Goal: Task Accomplishment & Management: Use online tool/utility

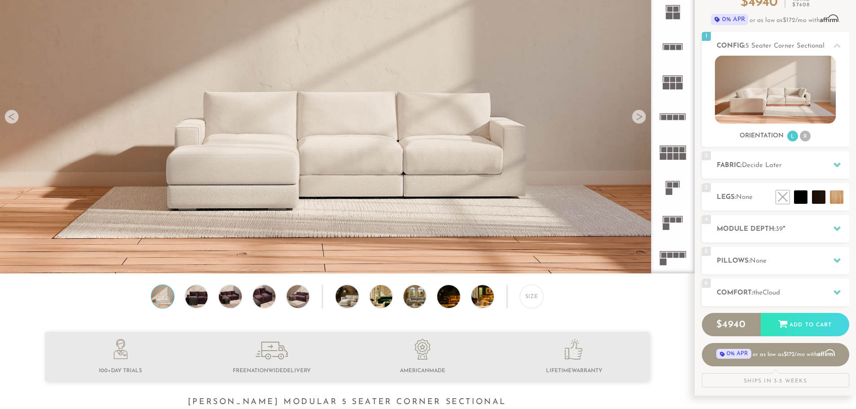
scroll to position [90, 0]
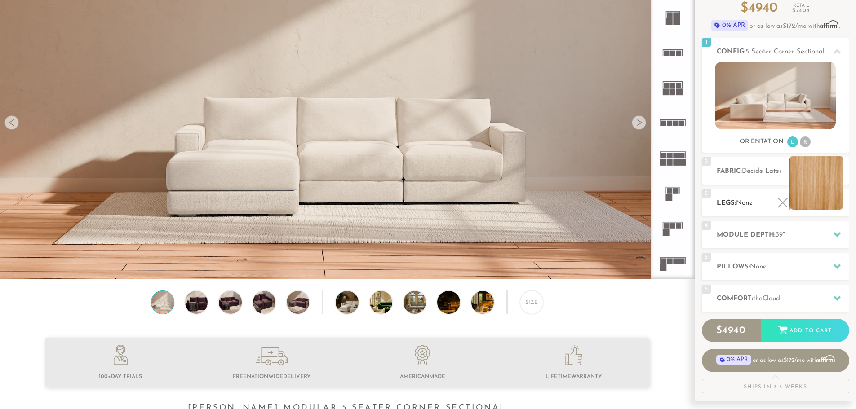
click at [822, 190] on li at bounding box center [817, 183] width 54 height 54
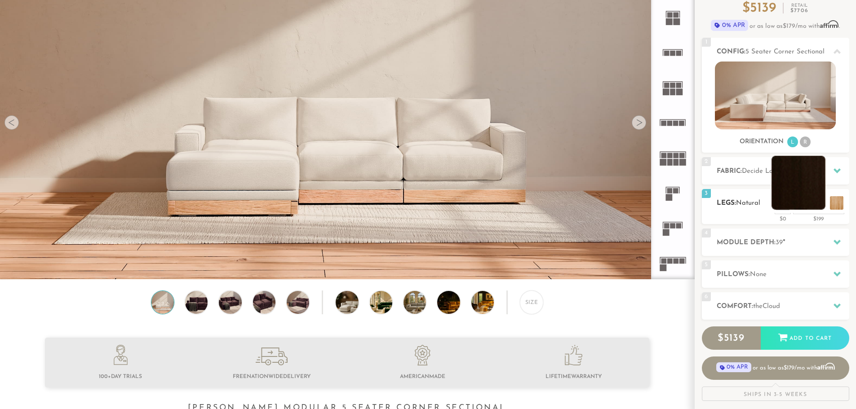
click at [818, 204] on li at bounding box center [799, 183] width 54 height 54
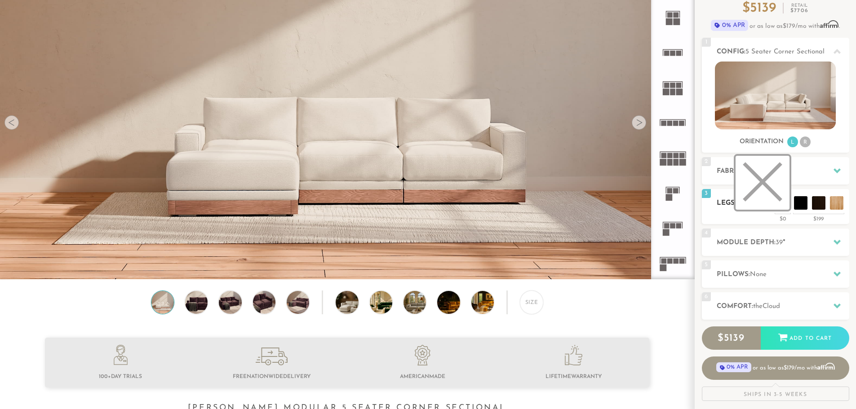
click at [781, 204] on li at bounding box center [763, 183] width 54 height 54
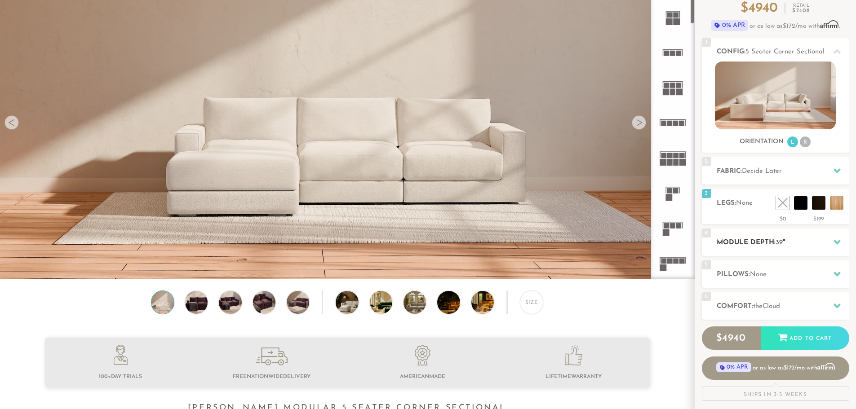
click at [836, 242] on icon at bounding box center [837, 242] width 7 height 5
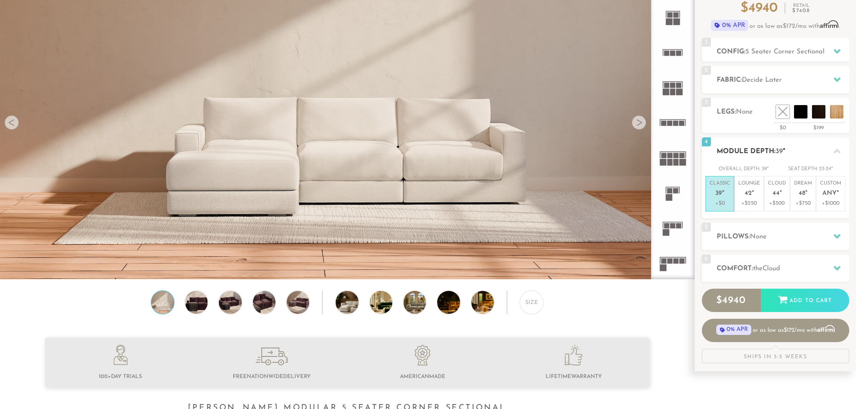
click at [719, 195] on span "39" at bounding box center [718, 194] width 7 height 8
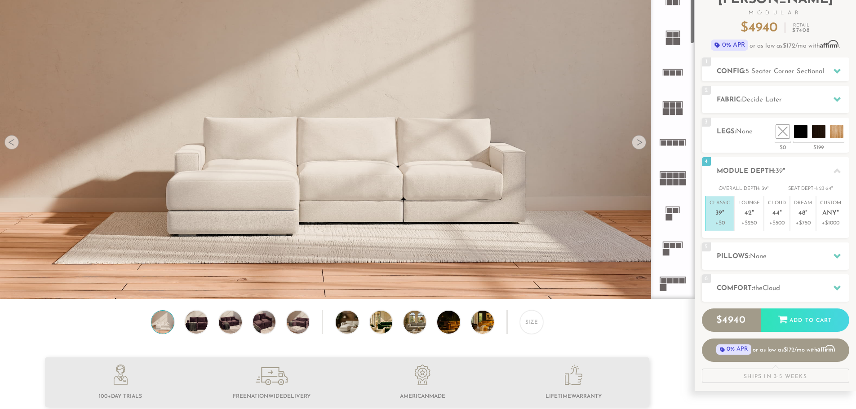
scroll to position [0, 0]
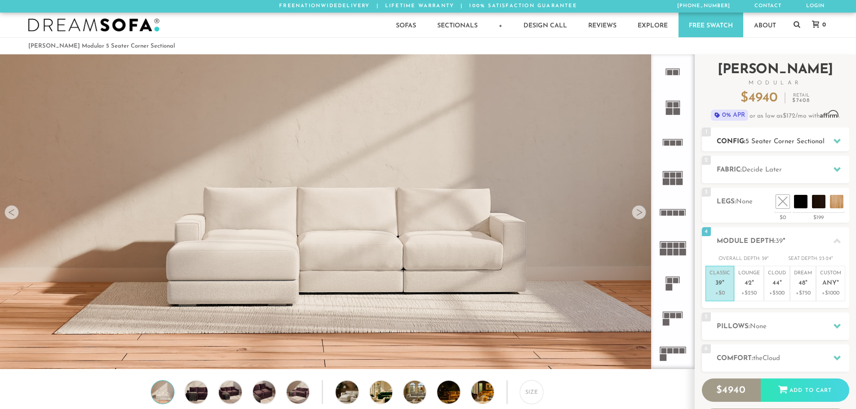
click at [836, 140] on icon at bounding box center [837, 141] width 7 height 5
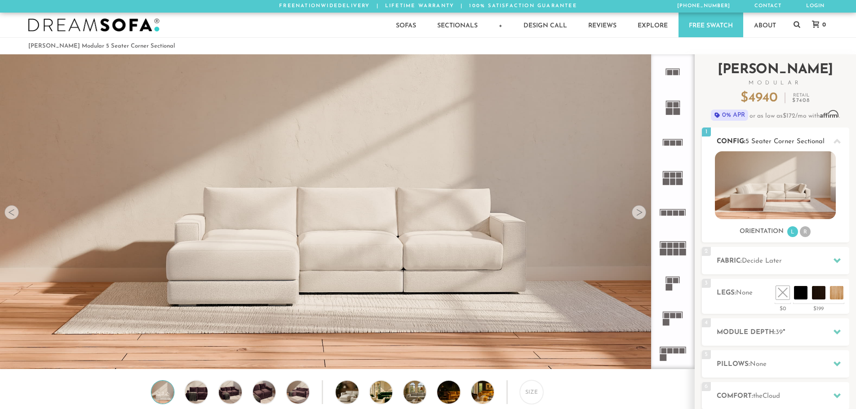
click at [804, 230] on li "R" at bounding box center [805, 232] width 11 height 11
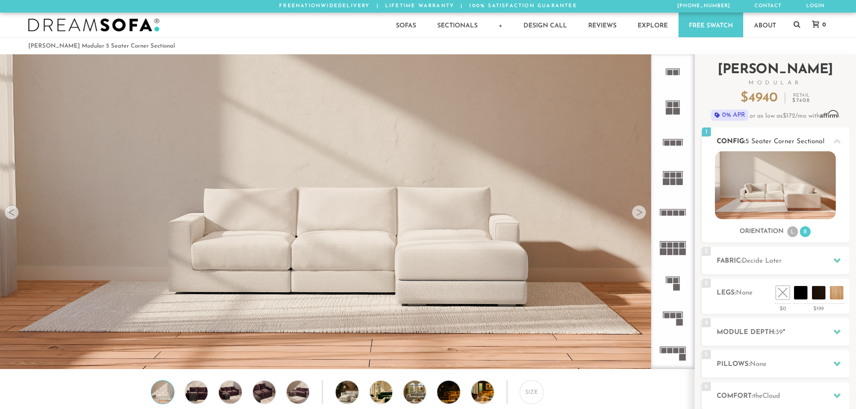
click at [792, 231] on li "L" at bounding box center [792, 232] width 11 height 11
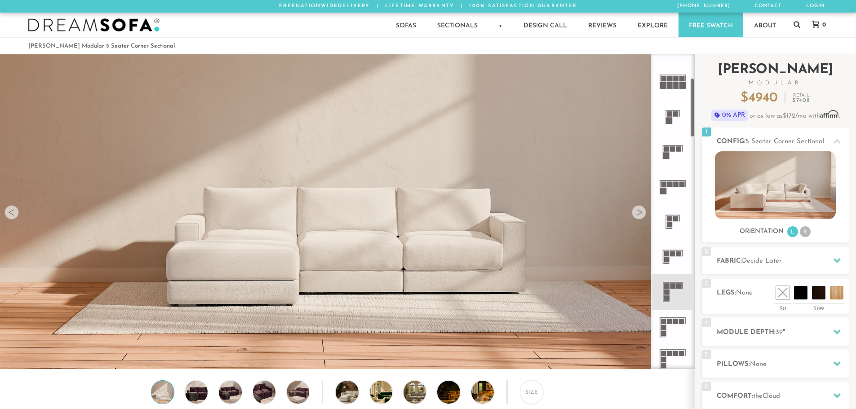
scroll to position [169, 0]
drag, startPoint x: 693, startPoint y: 89, endPoint x: 699, endPoint y: 121, distance: 32.6
click at [699, 121] on div "Introducing [PERSON_NAME] Modular $ 4940 Retail $ 7408 $ 4940 Retail $ 7408 0% …" at bounding box center [775, 276] width 161 height 445
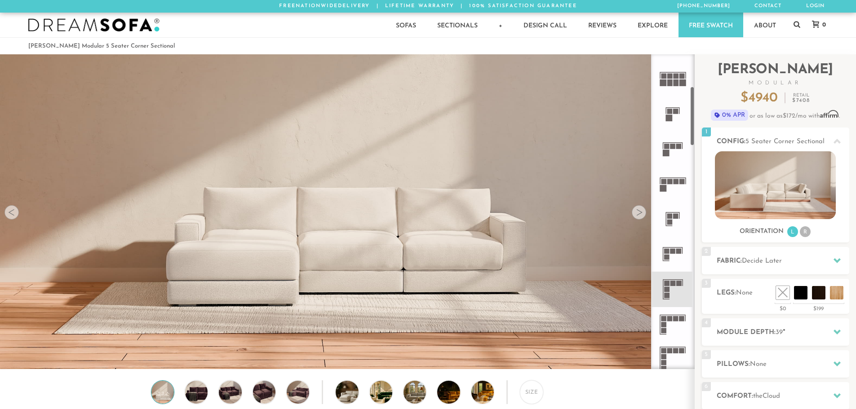
click at [674, 290] on icon at bounding box center [672, 289] width 35 height 35
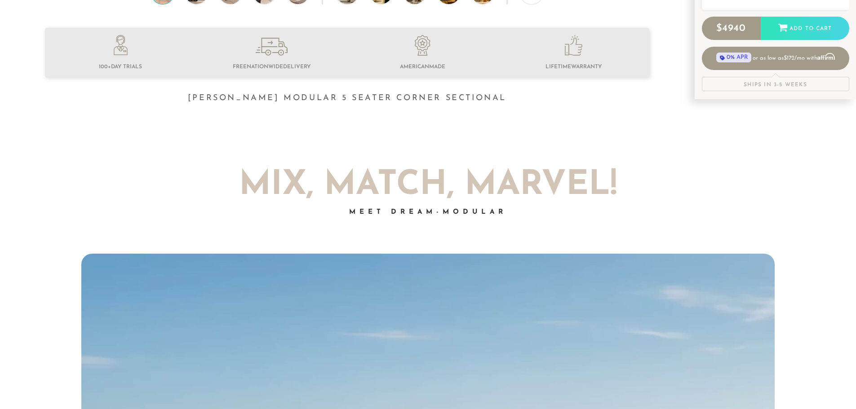
scroll to position [407, 0]
